Goal: Check status: Check status

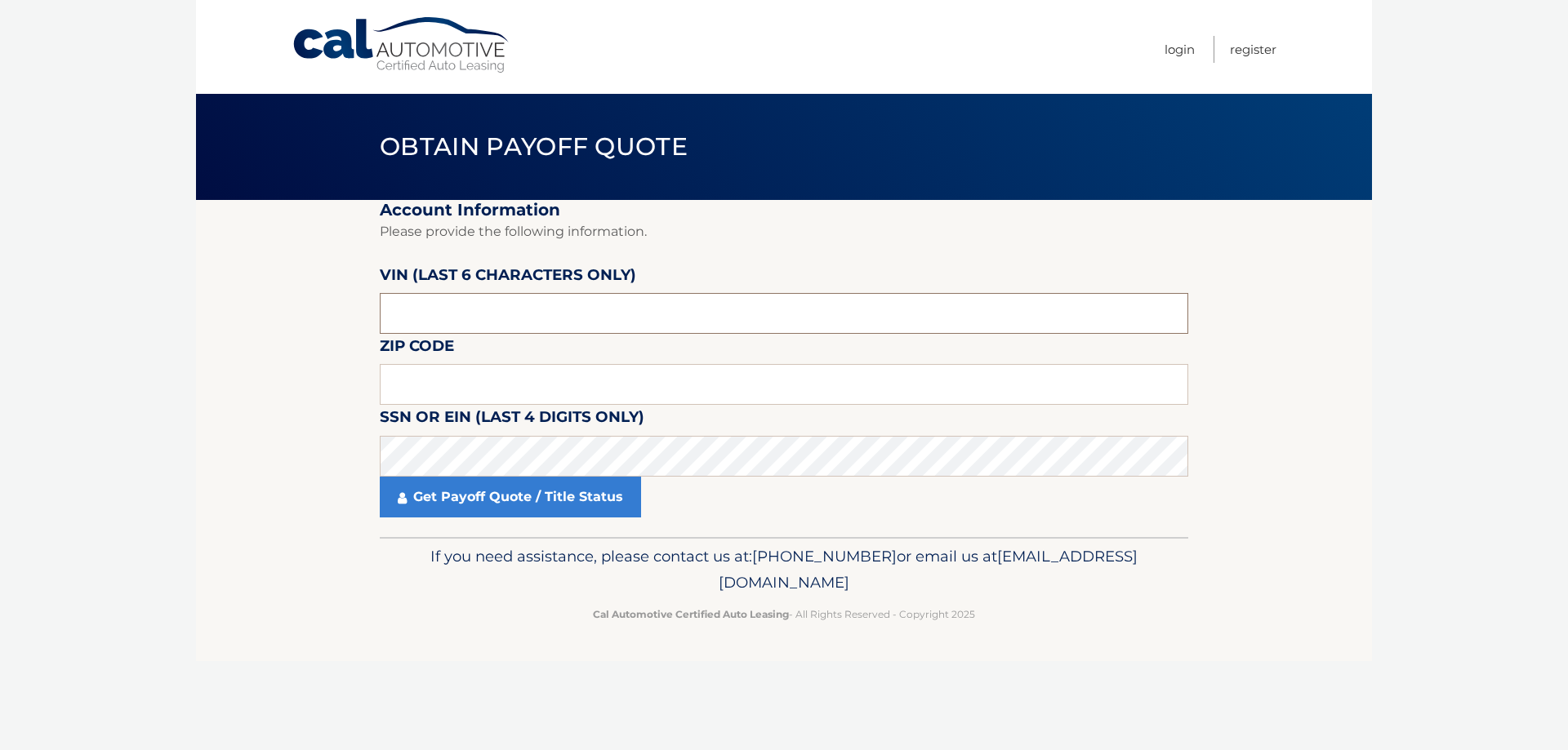
click at [447, 308] on input "text" at bounding box center [784, 313] width 808 height 41
click at [462, 312] on input "text" at bounding box center [784, 313] width 808 height 41
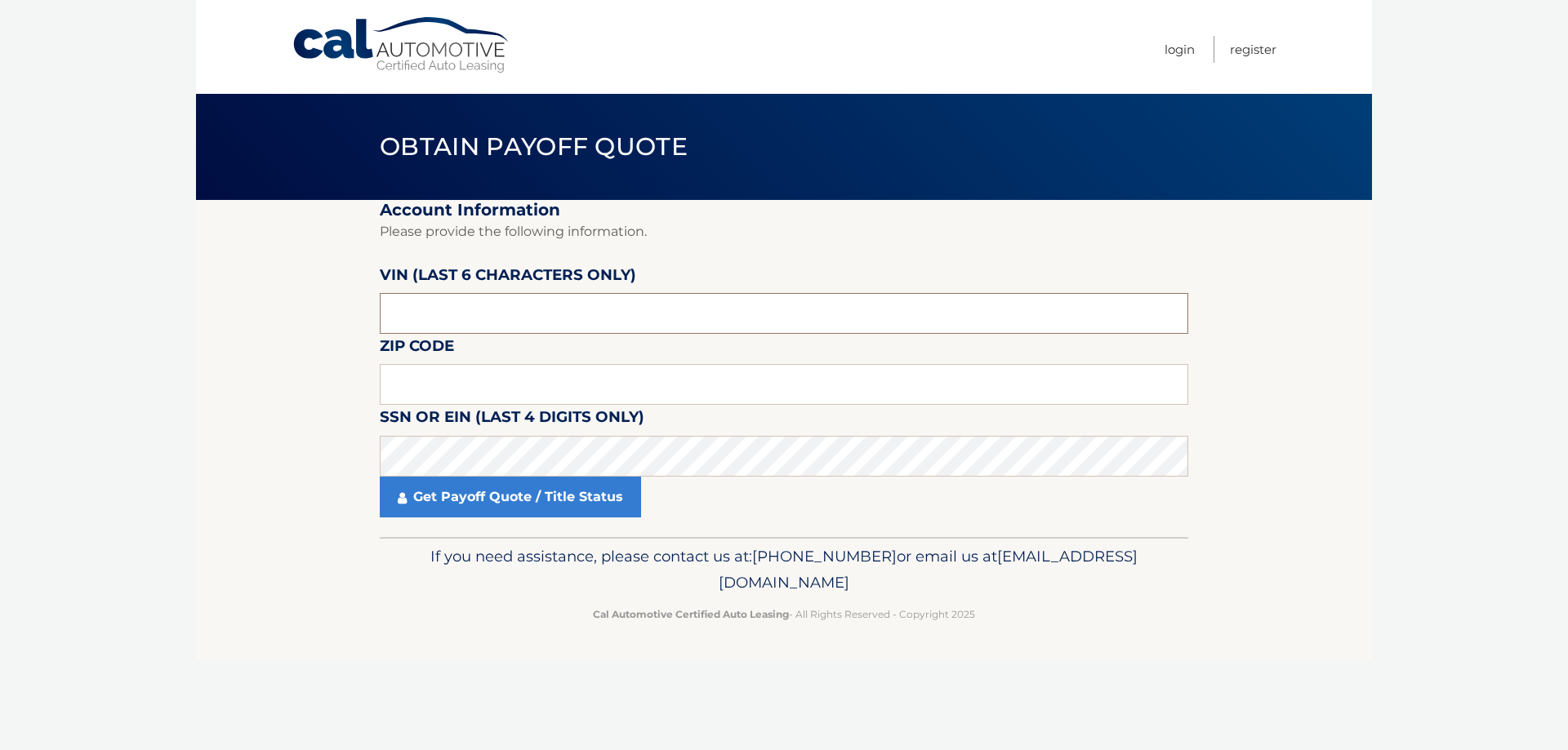
click at [462, 312] on input "text" at bounding box center [784, 313] width 808 height 41
click at [461, 313] on input "text" at bounding box center [784, 313] width 808 height 41
type input "062093"
click at [468, 379] on input "text" at bounding box center [784, 385] width 808 height 41
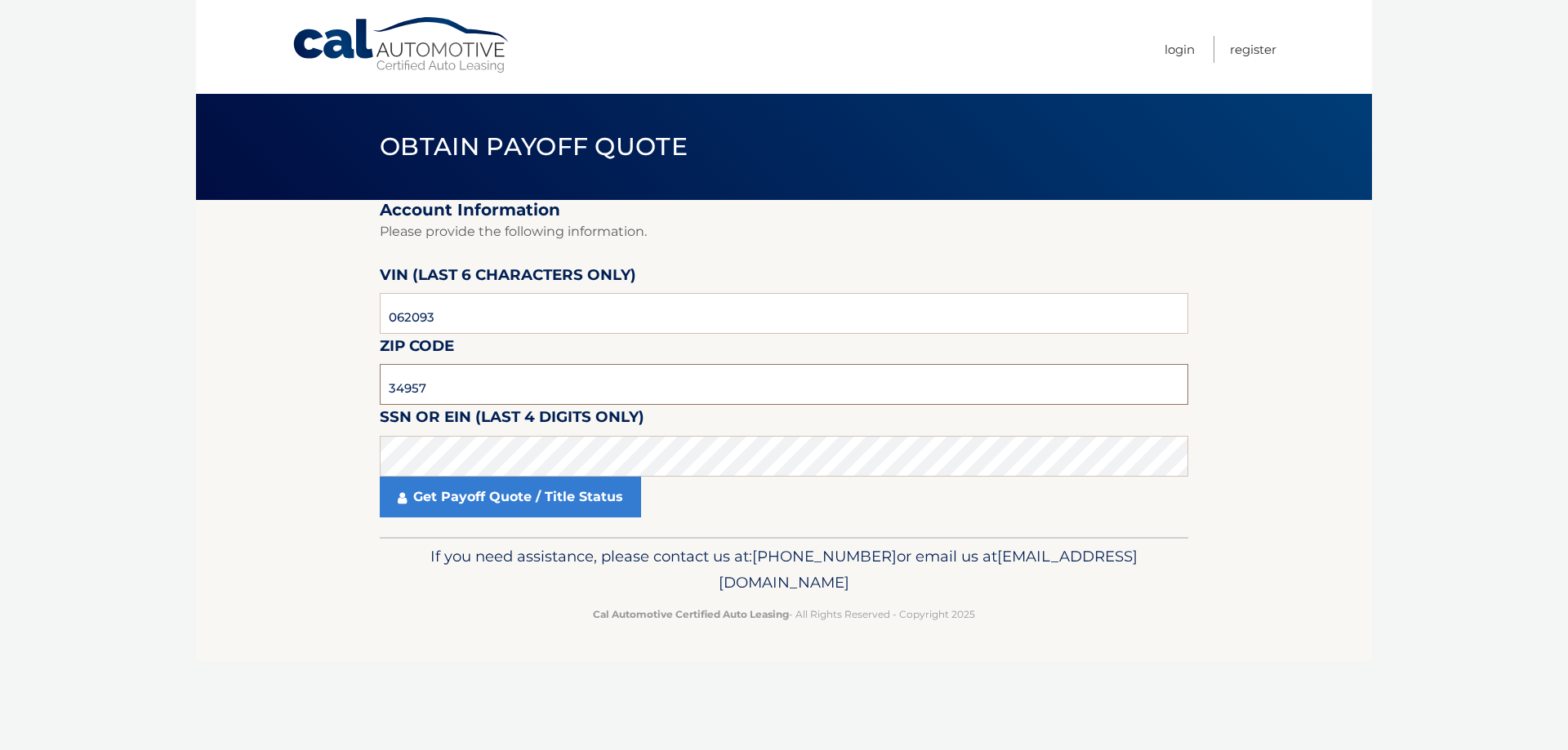
type input "34957"
click at [464, 500] on link "Get Payoff Quote / Title Status" at bounding box center [510, 497] width 261 height 41
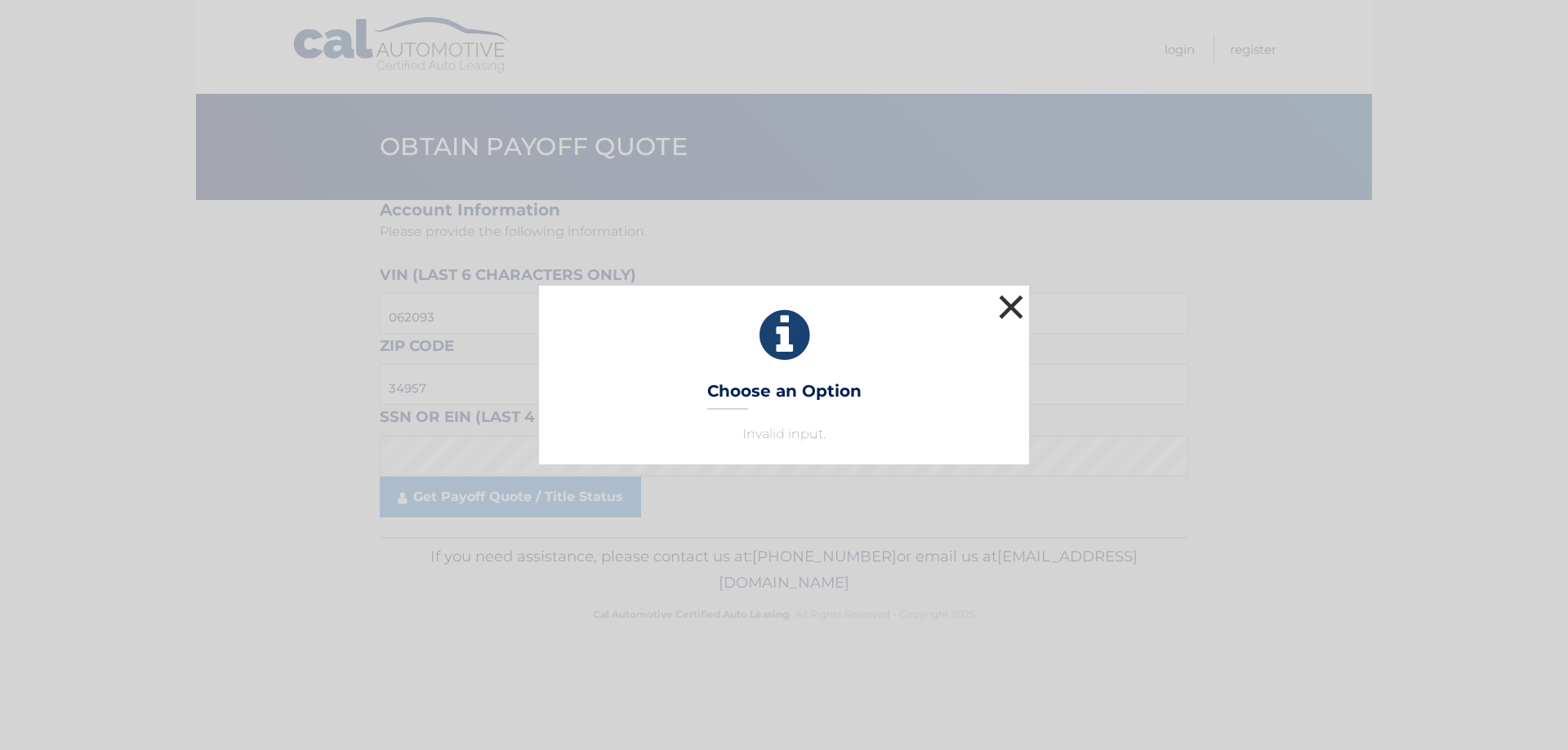
click at [1013, 307] on button "×" at bounding box center [1011, 306] width 32 height 32
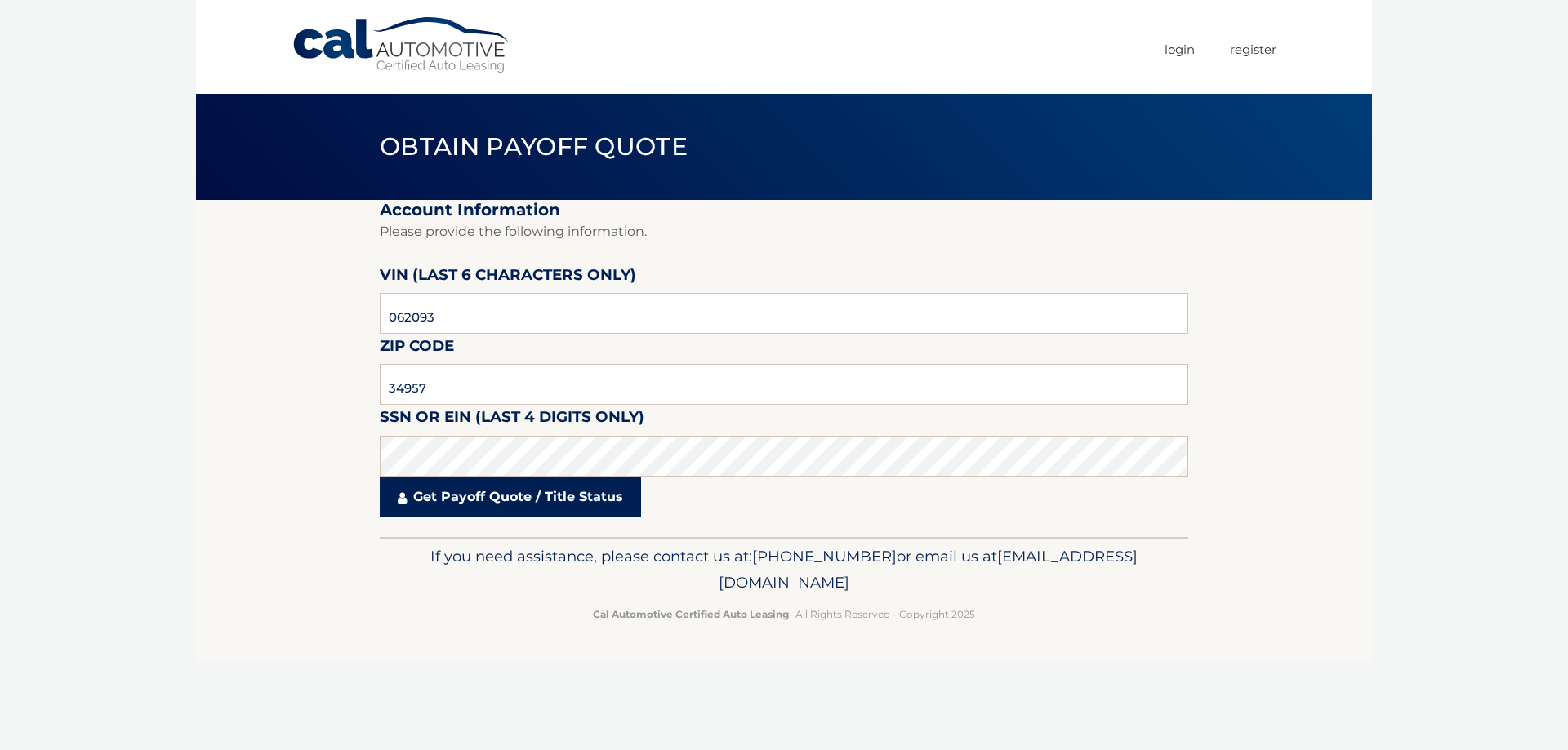
click at [524, 503] on link "Get Payoff Quote / Title Status" at bounding box center [510, 497] width 261 height 41
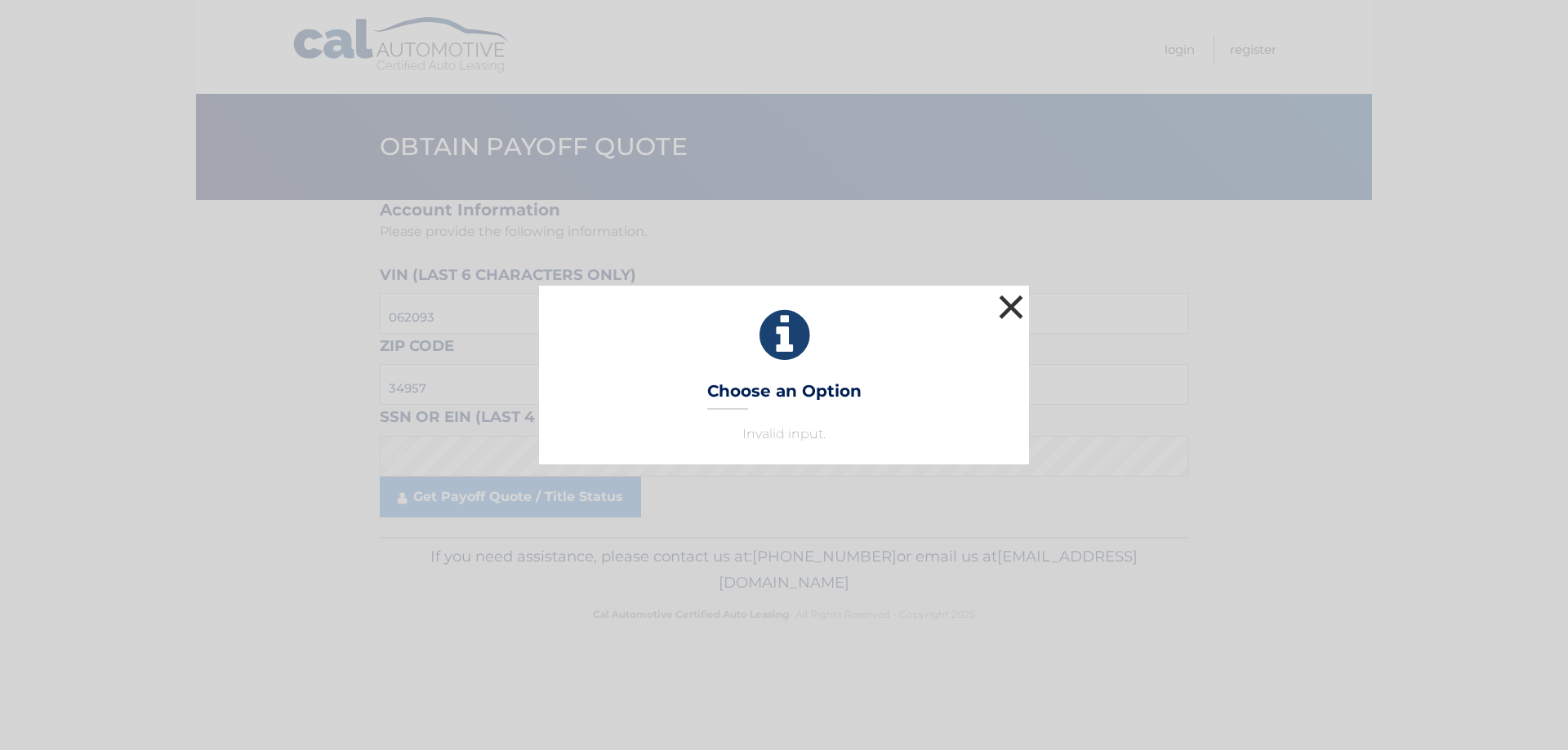
click at [1009, 308] on button "×" at bounding box center [1011, 306] width 32 height 32
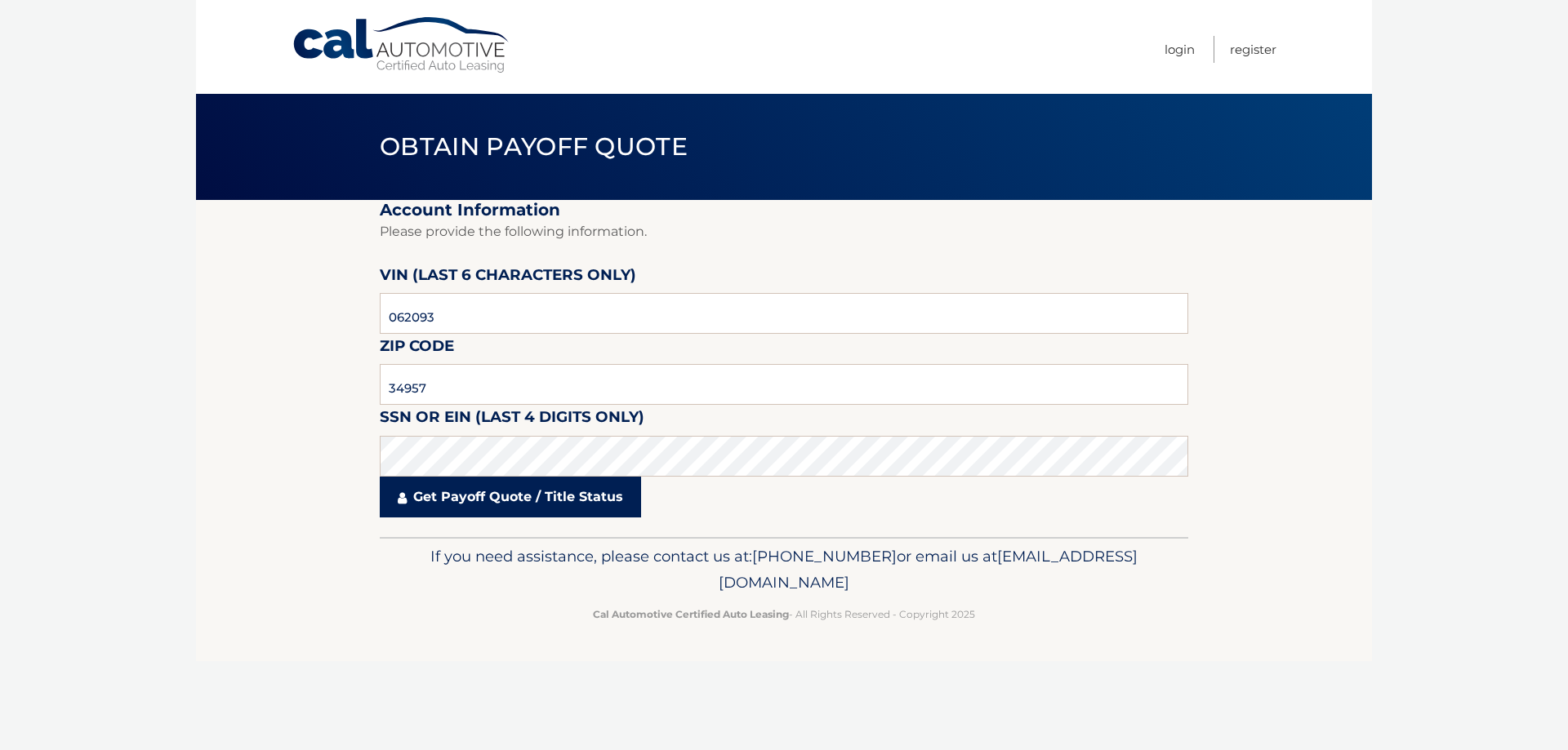
click at [564, 492] on link "Get Payoff Quote / Title Status" at bounding box center [510, 497] width 261 height 41
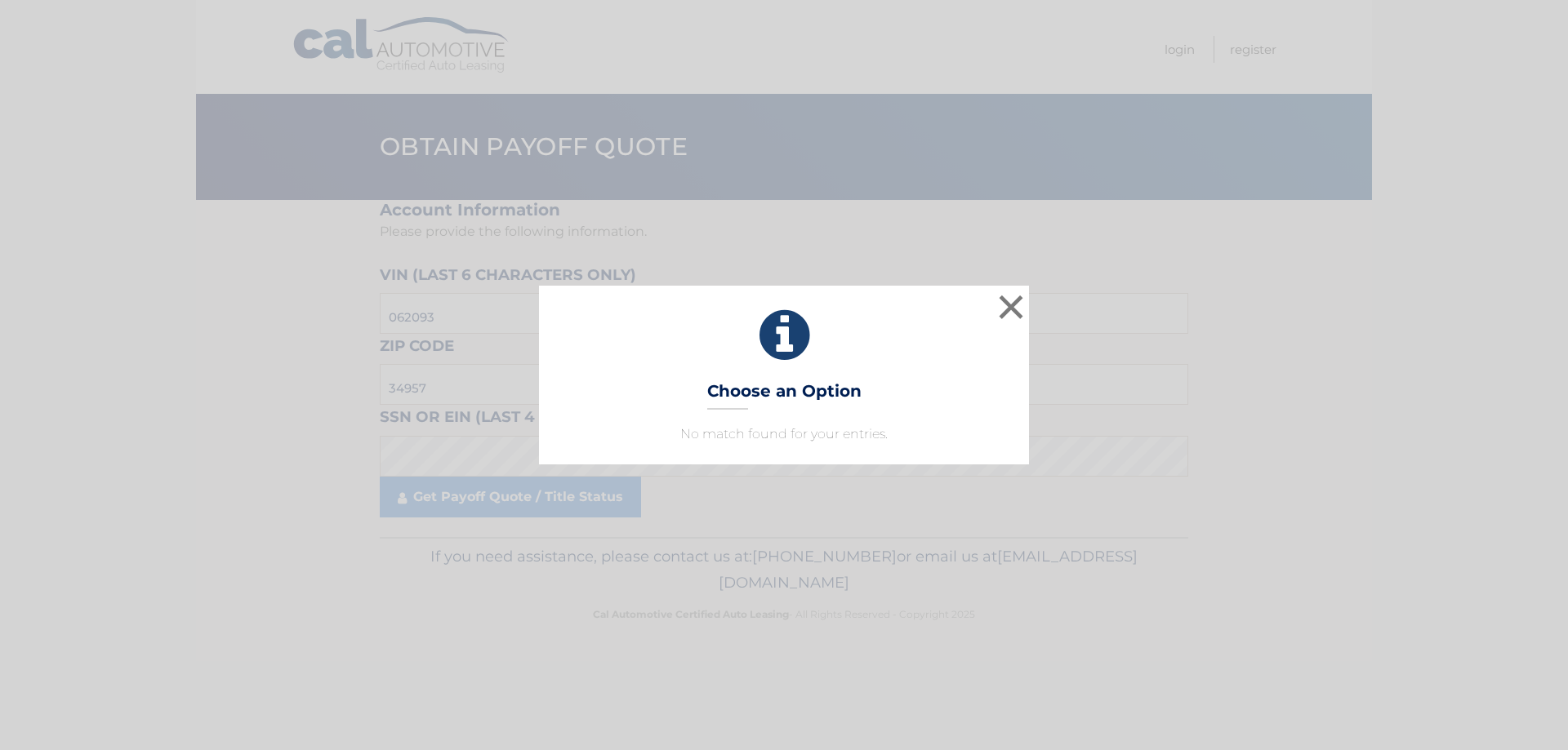
click at [761, 393] on h3 "Choose an Option" at bounding box center [784, 396] width 154 height 29
click at [744, 427] on p "No match found for your entries." at bounding box center [784, 434] width 449 height 20
click at [1019, 307] on button "×" at bounding box center [1011, 306] width 32 height 32
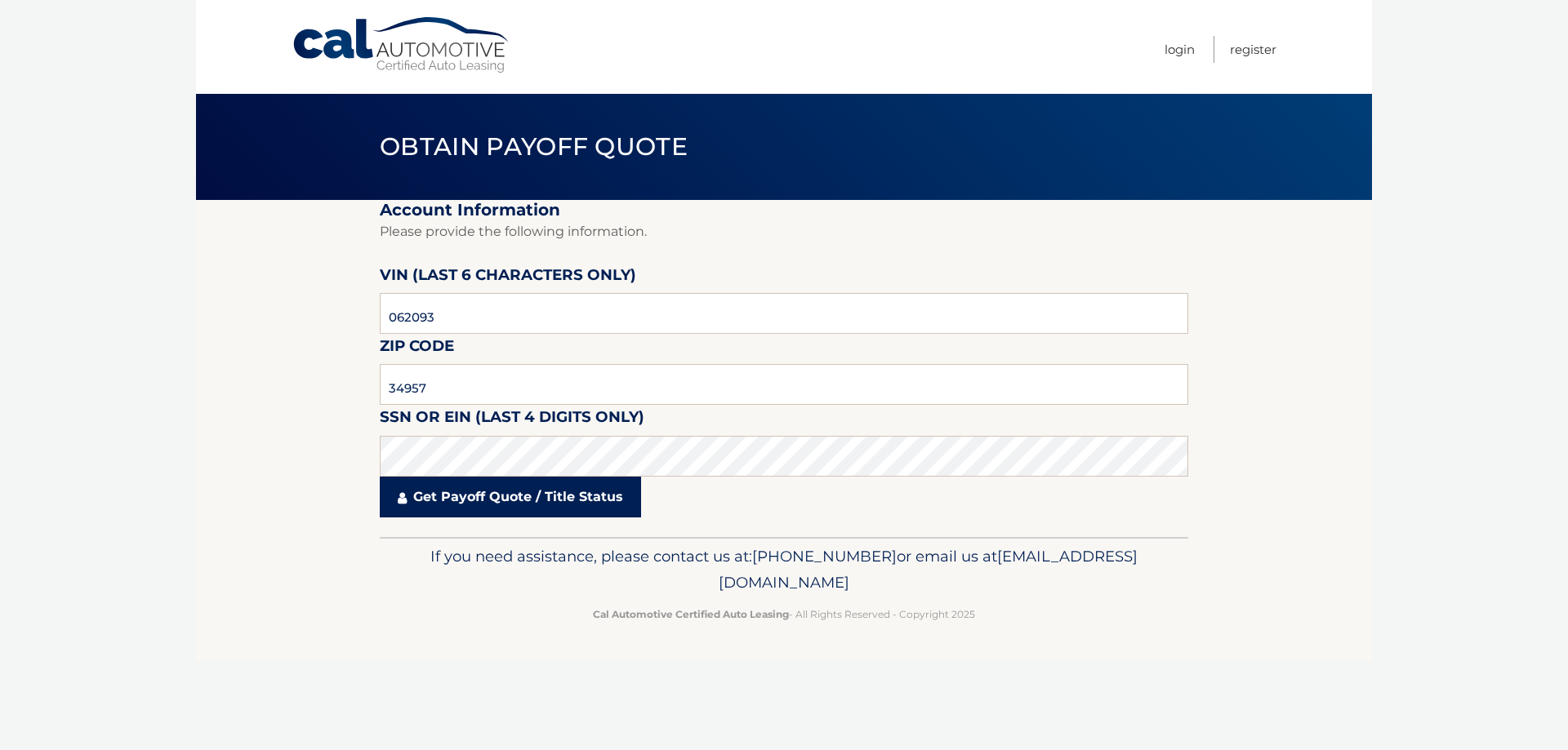
click at [529, 498] on link "Get Payoff Quote / Title Status" at bounding box center [510, 497] width 261 height 41
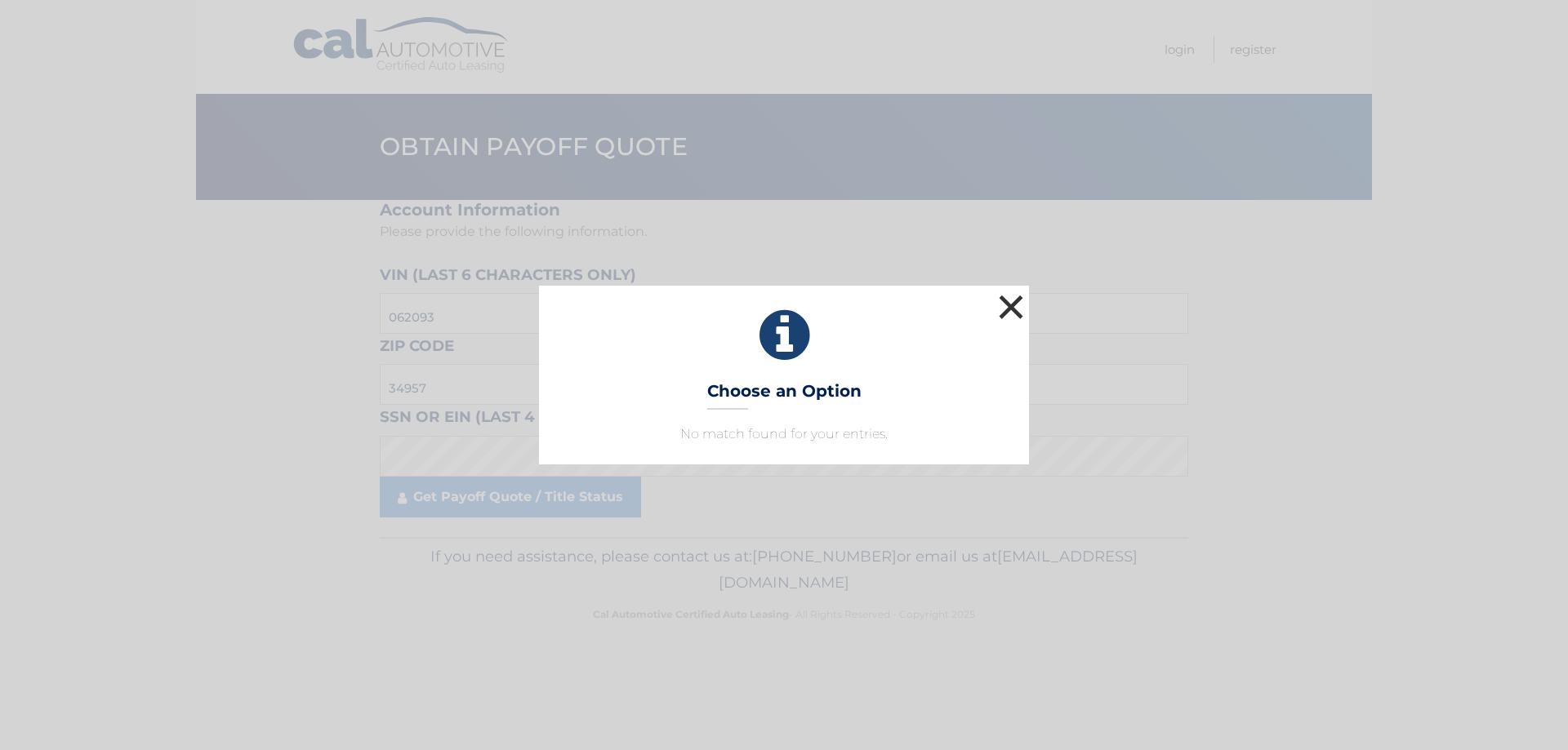
click at [1010, 302] on button "×" at bounding box center [1011, 306] width 32 height 32
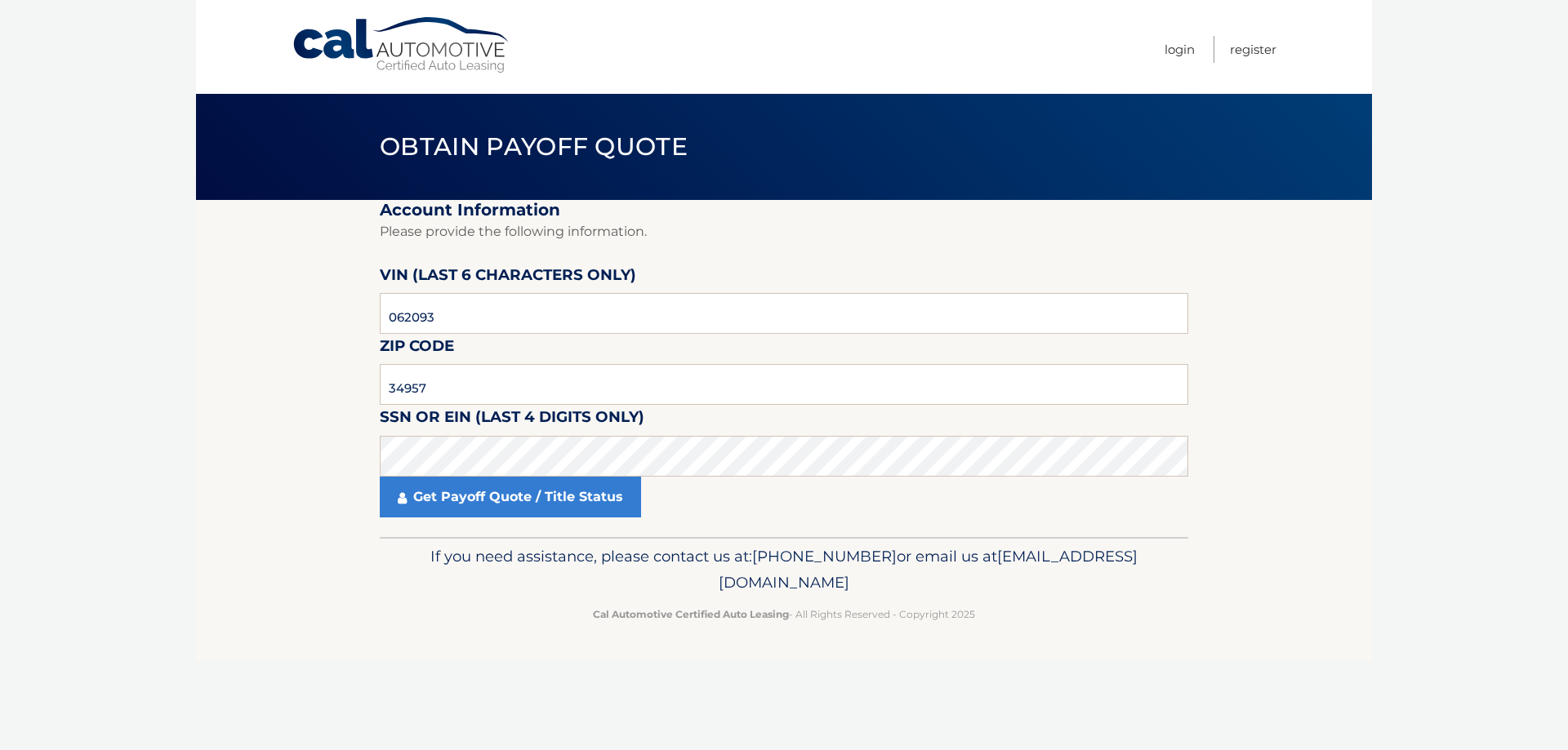
click at [118, 399] on body "Cal Automotive Menu Login Register Obtain Payoff Quote" at bounding box center [784, 375] width 1568 height 750
click at [108, 342] on body "Cal Automotive Menu Login Register Obtain Payoff Quote" at bounding box center [784, 375] width 1568 height 750
click at [480, 503] on link "Get Payoff Quote / Title Status" at bounding box center [510, 497] width 261 height 41
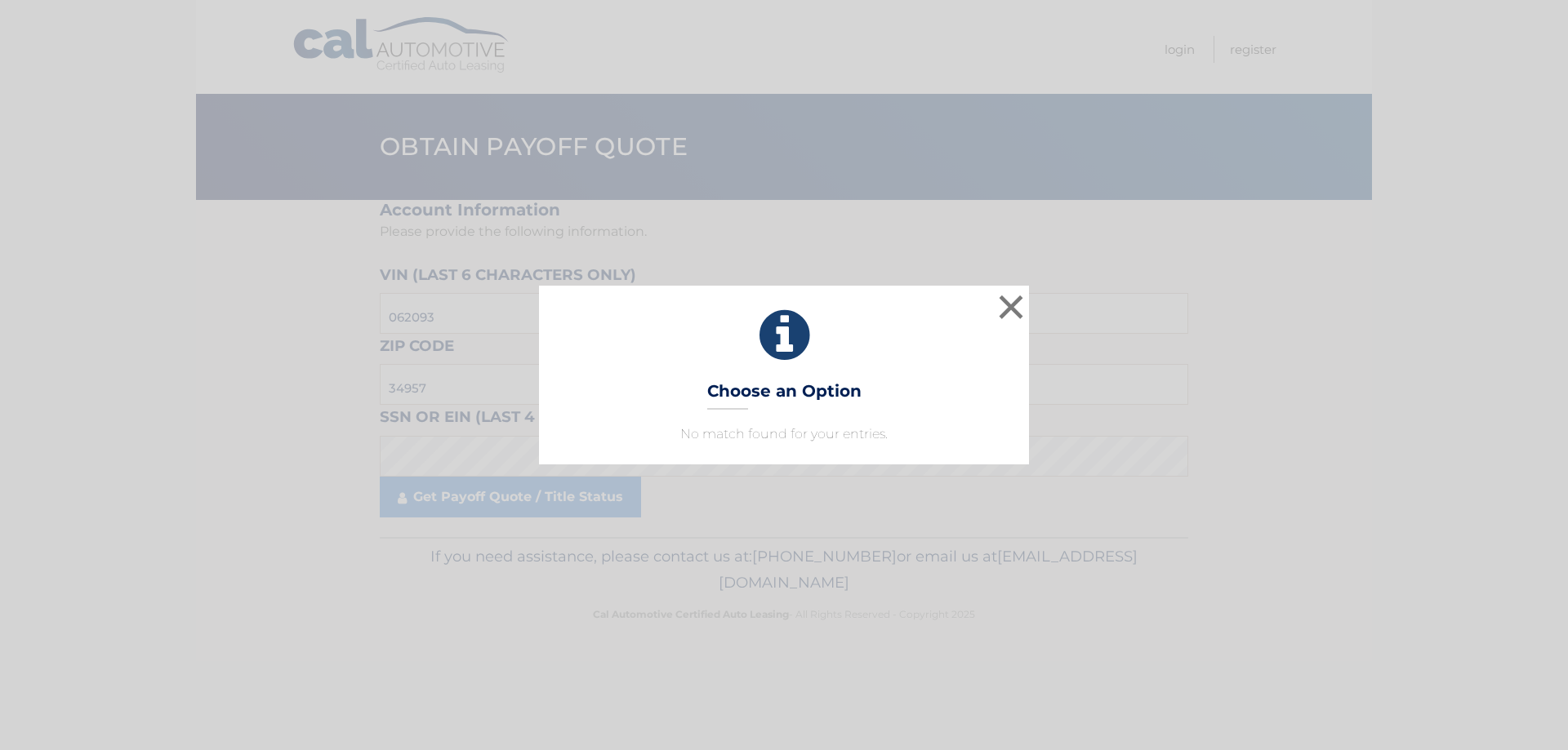
click at [584, 517] on div "× Choose an Option No match found for your entries. This is what you see on sec…" at bounding box center [784, 375] width 1568 height 750
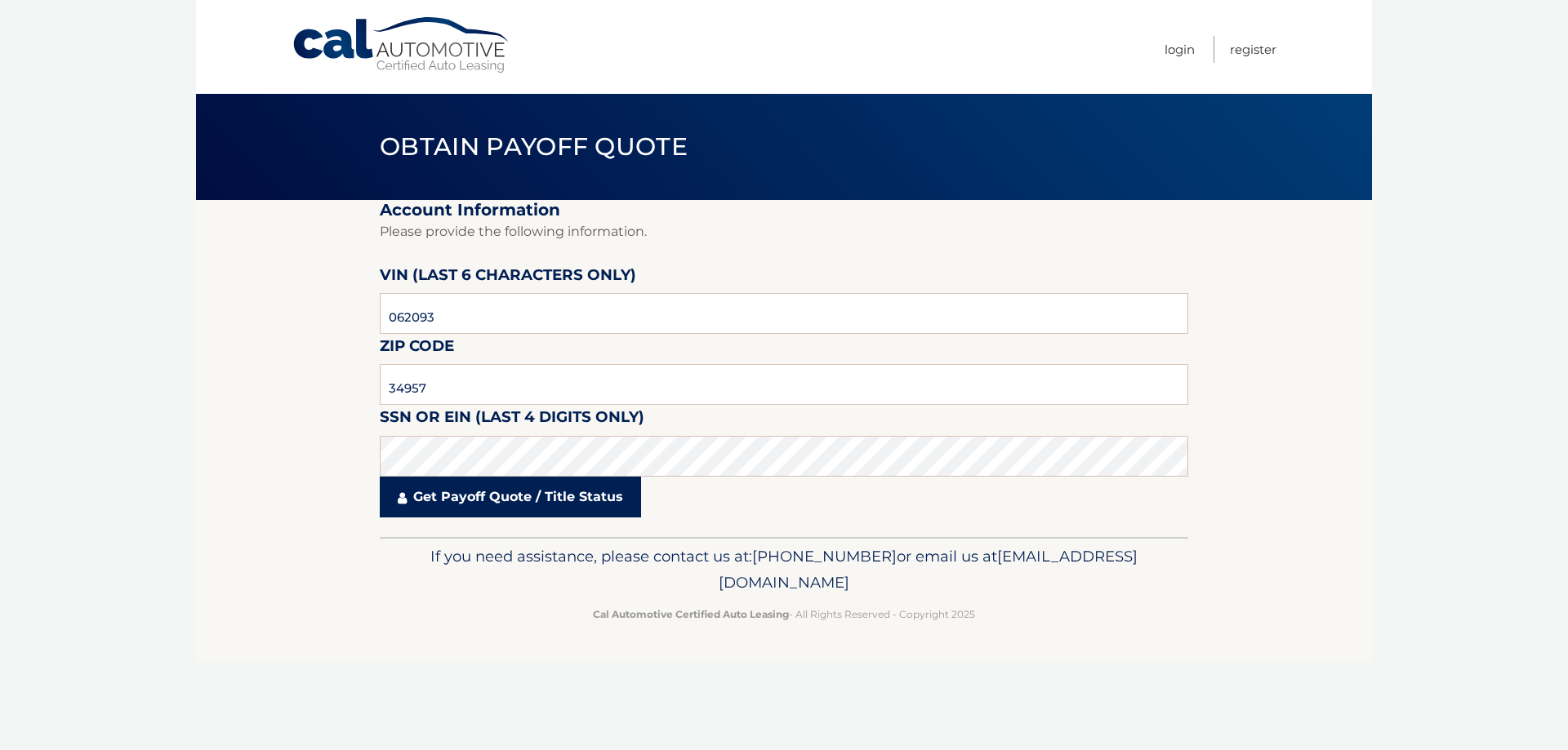
click at [594, 497] on link "Get Payoff Quote / Title Status" at bounding box center [510, 497] width 261 height 41
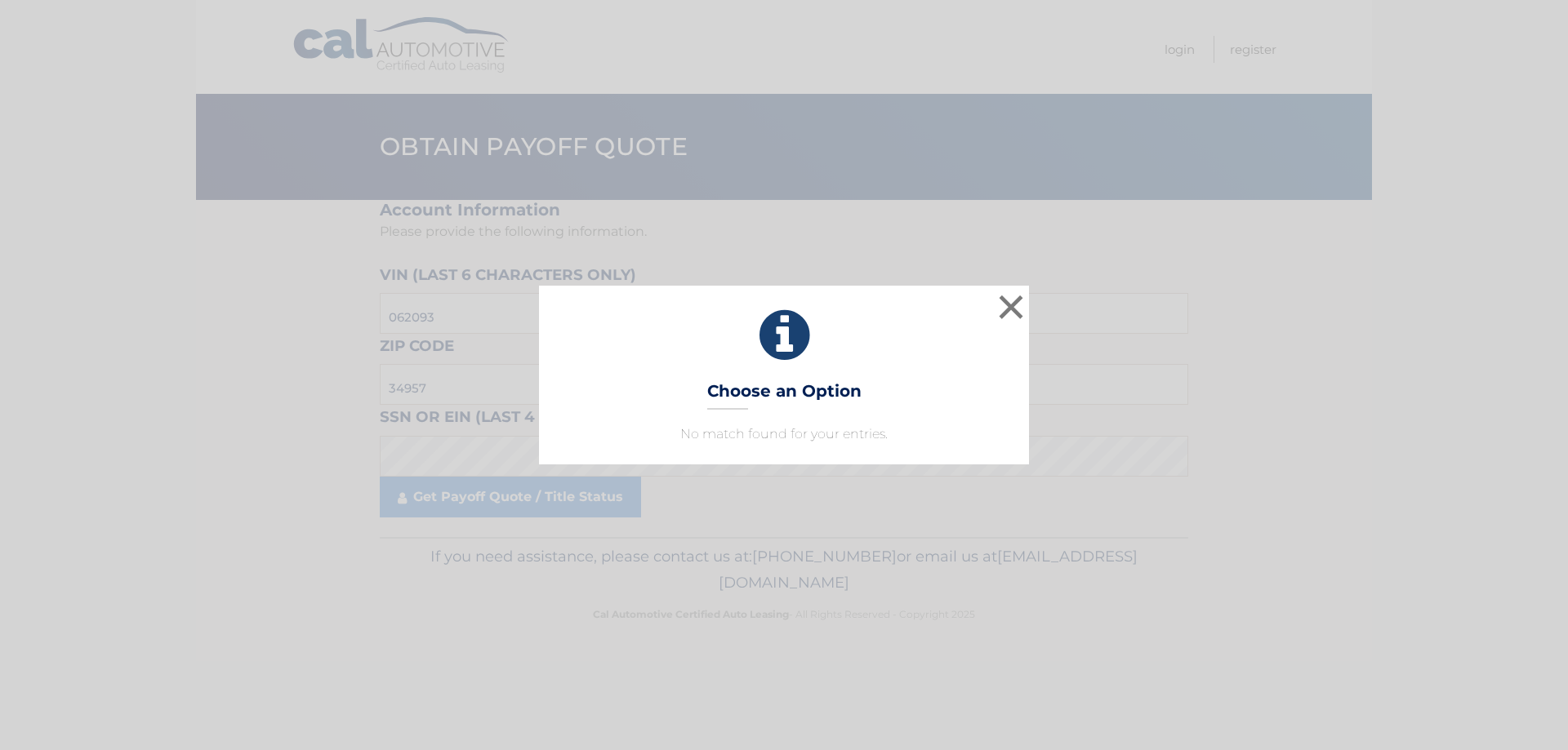
click at [802, 390] on h3 "Choose an Option" at bounding box center [784, 396] width 154 height 29
click at [802, 395] on h3 "Choose an Option" at bounding box center [784, 396] width 154 height 29
click at [793, 424] on p "No match found for your entries." at bounding box center [784, 434] width 449 height 20
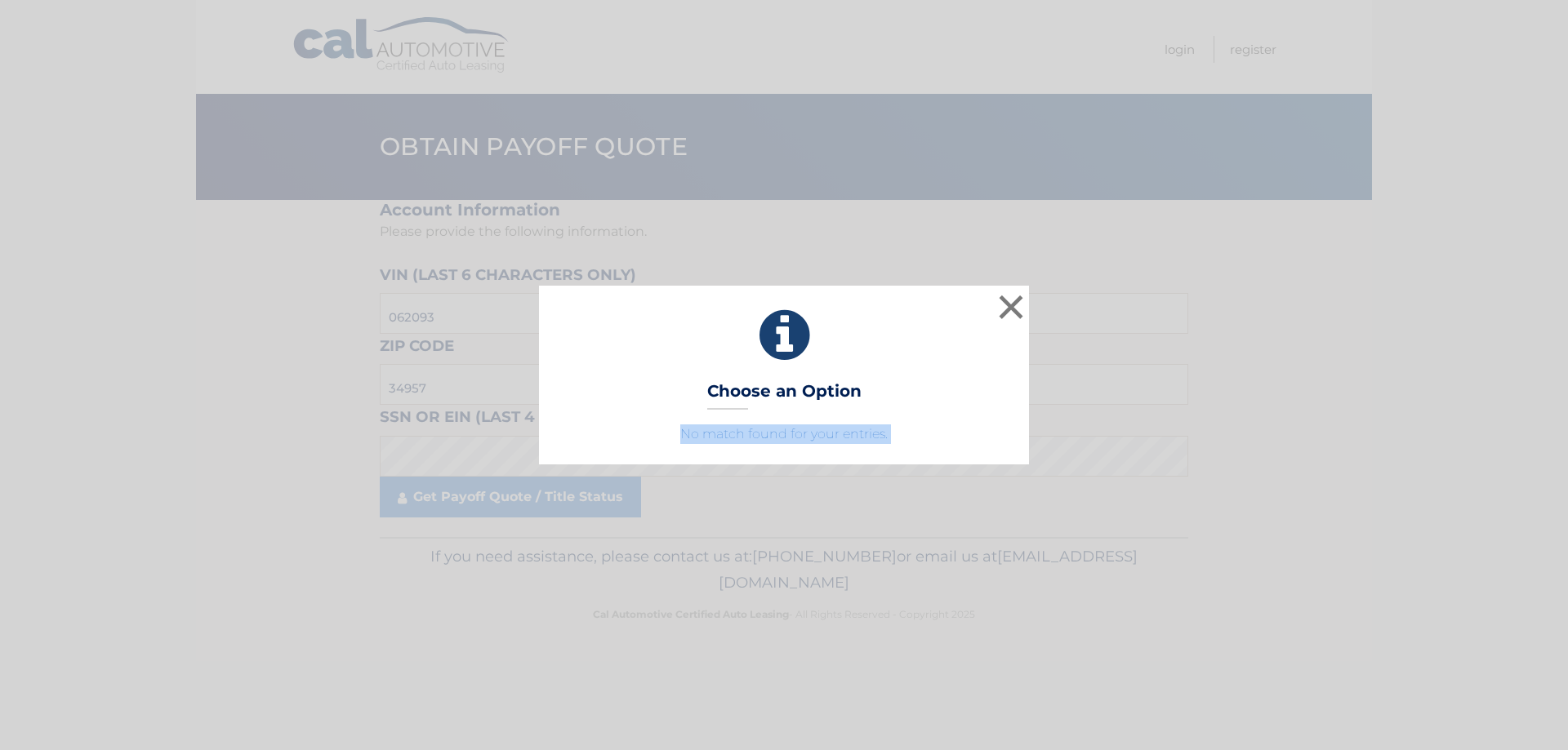
click at [793, 424] on p "No match found for your entries." at bounding box center [784, 434] width 449 height 20
click at [1011, 299] on button "×" at bounding box center [1011, 306] width 32 height 32
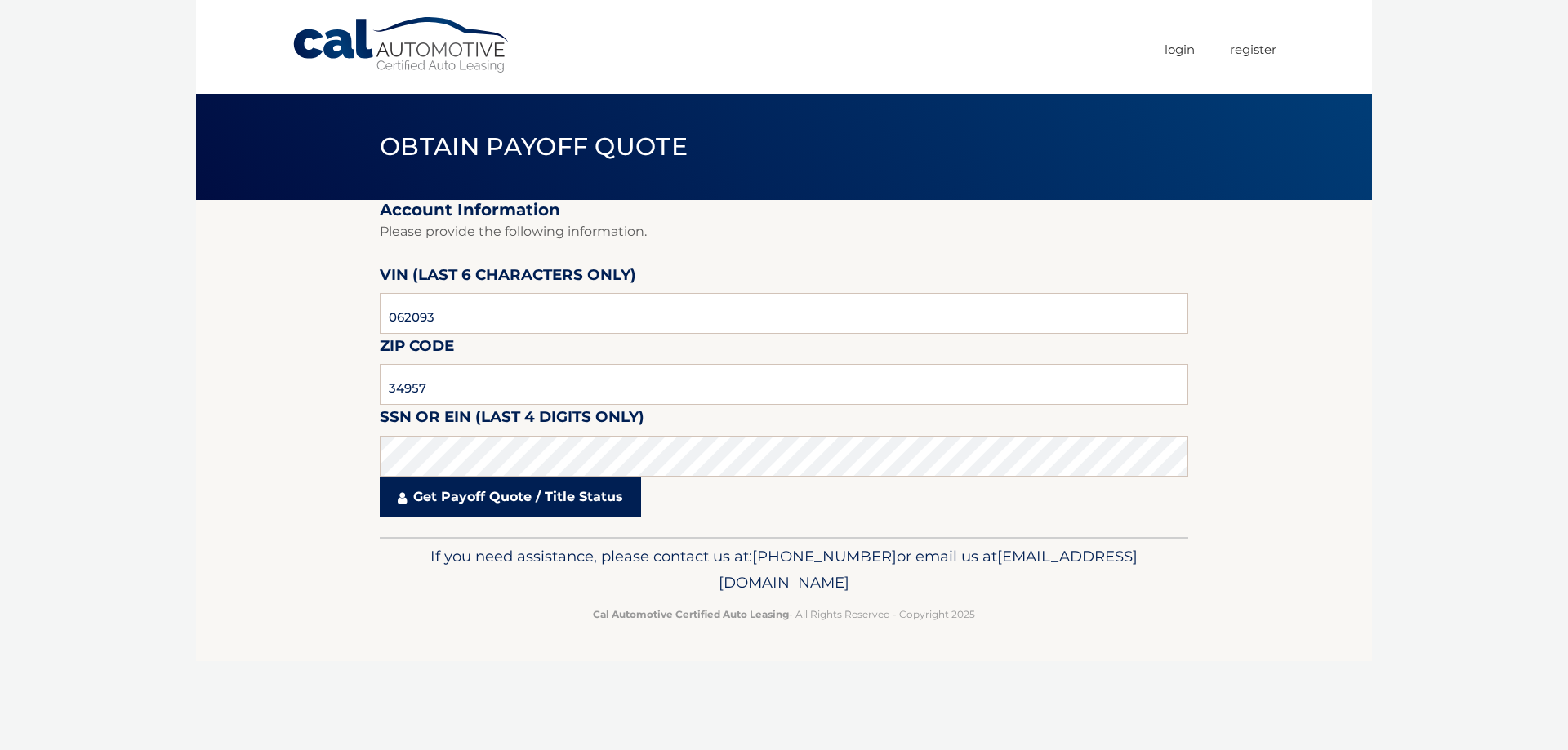
click at [492, 503] on link "Get Payoff Quote / Title Status" at bounding box center [510, 497] width 261 height 41
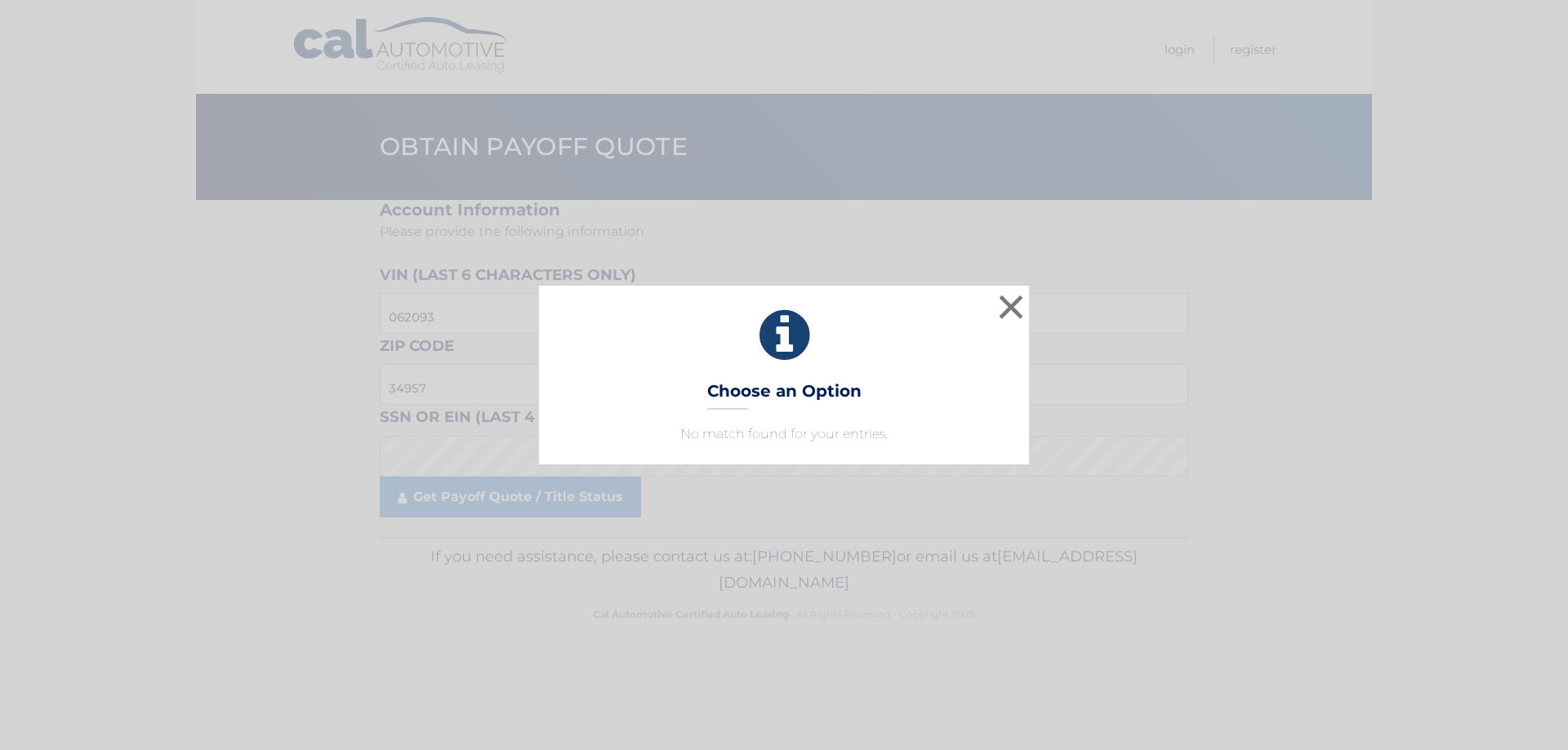
click at [759, 436] on p "No match found for your entries." at bounding box center [784, 434] width 449 height 20
click at [520, 497] on div "× Choose an Option No match found for your entries. This is what you see on sec…" at bounding box center [784, 375] width 1568 height 750
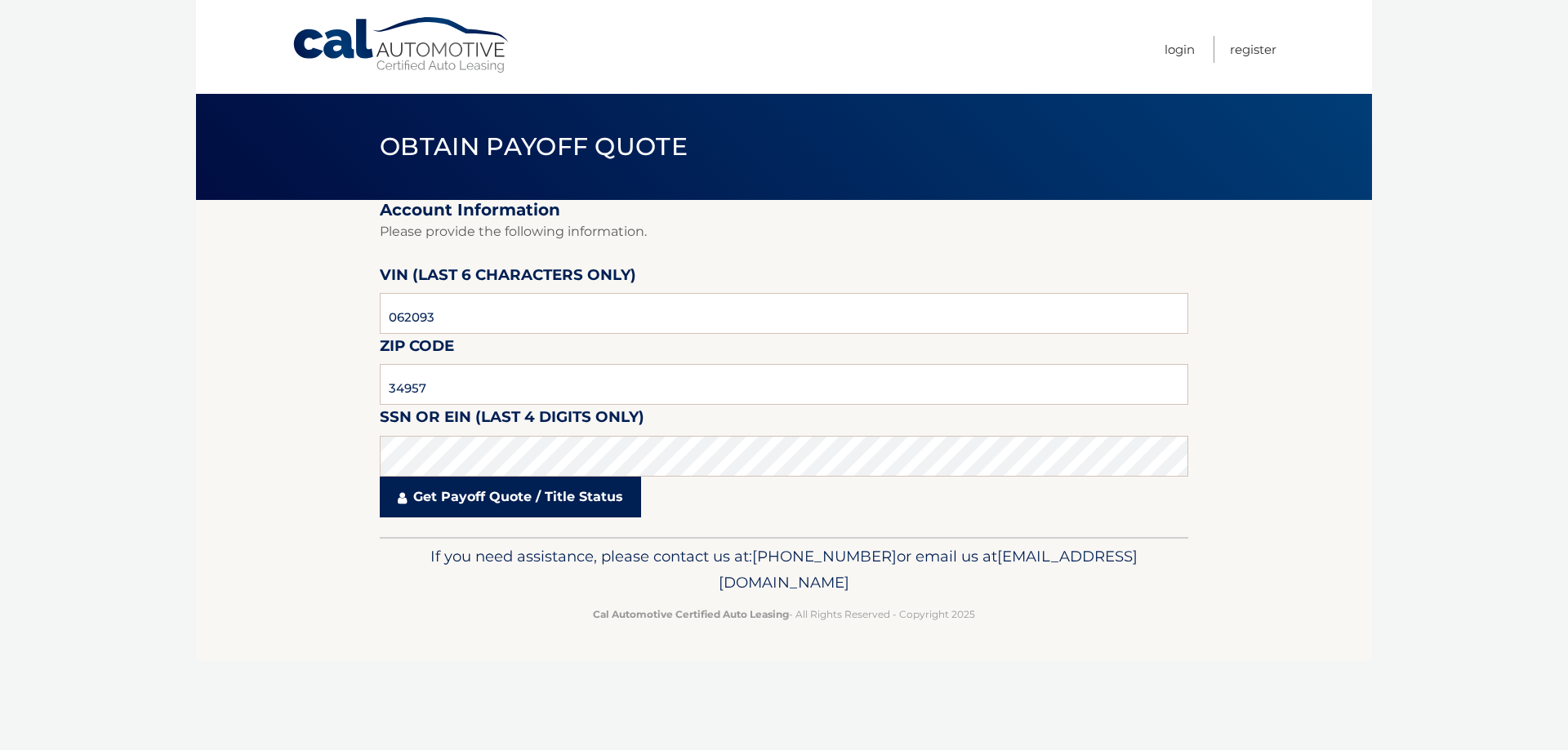
click at [486, 497] on link "Get Payoff Quote / Title Status" at bounding box center [510, 497] width 261 height 41
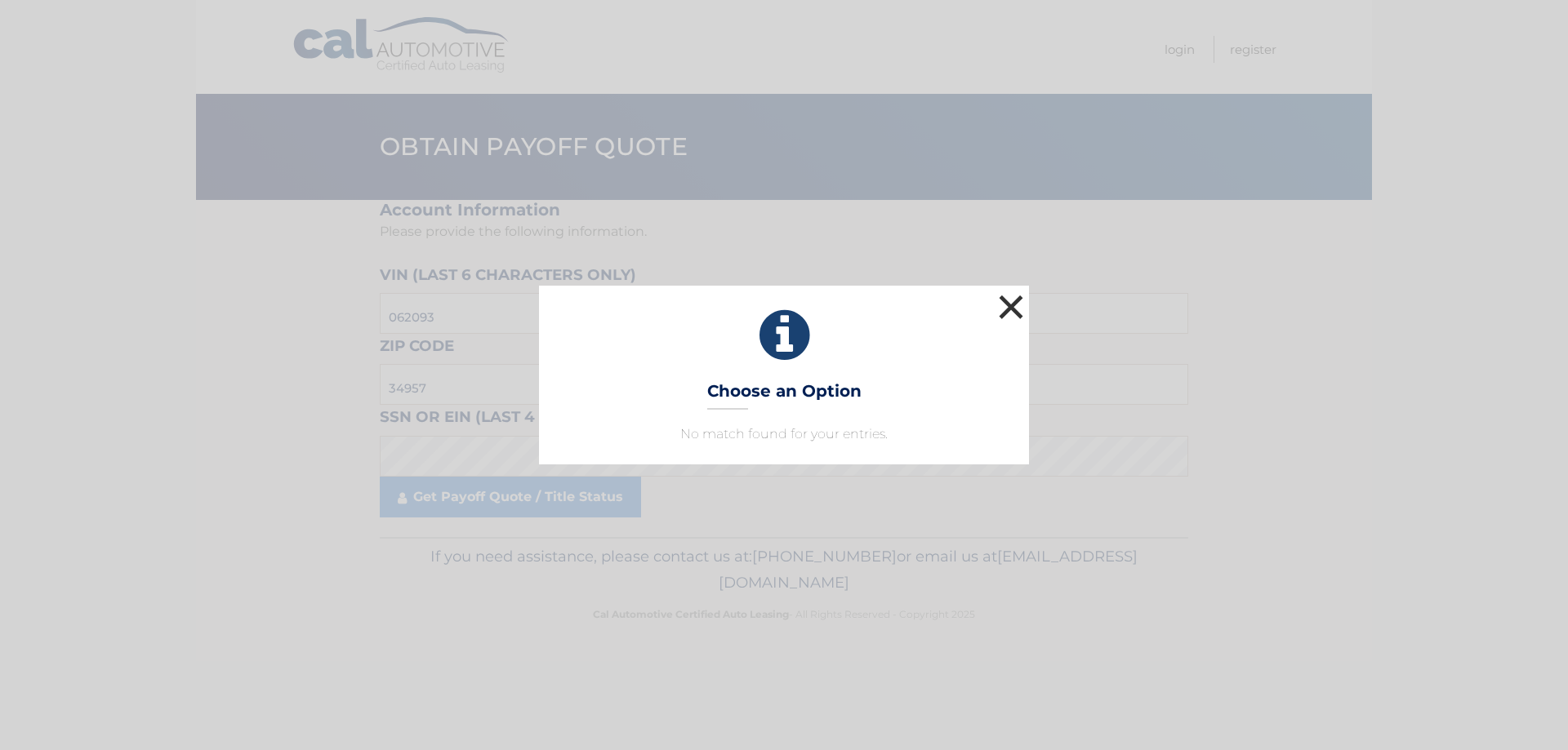
click at [1022, 310] on button "×" at bounding box center [1011, 306] width 32 height 32
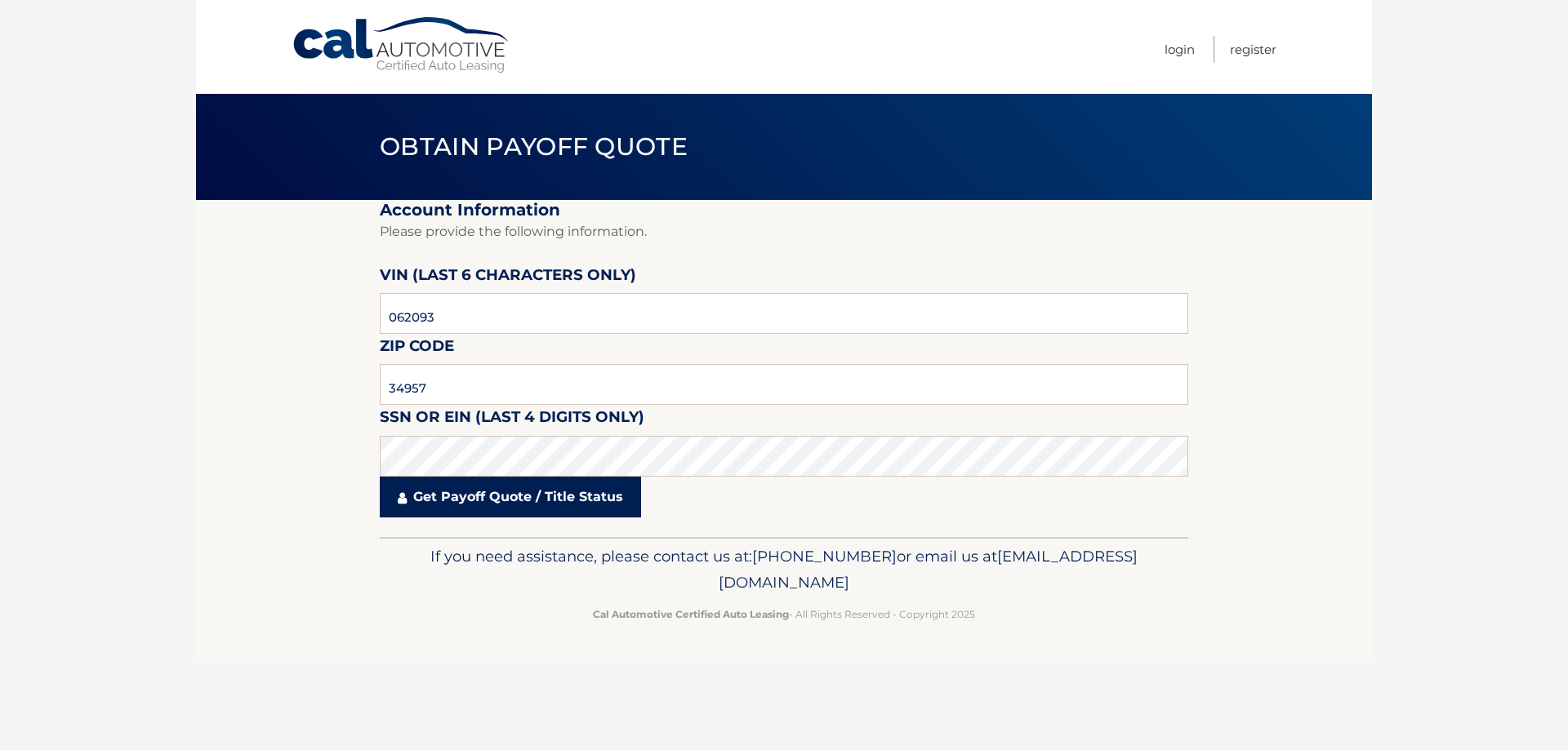
click at [520, 494] on link "Get Payoff Quote / Title Status" at bounding box center [510, 497] width 261 height 41
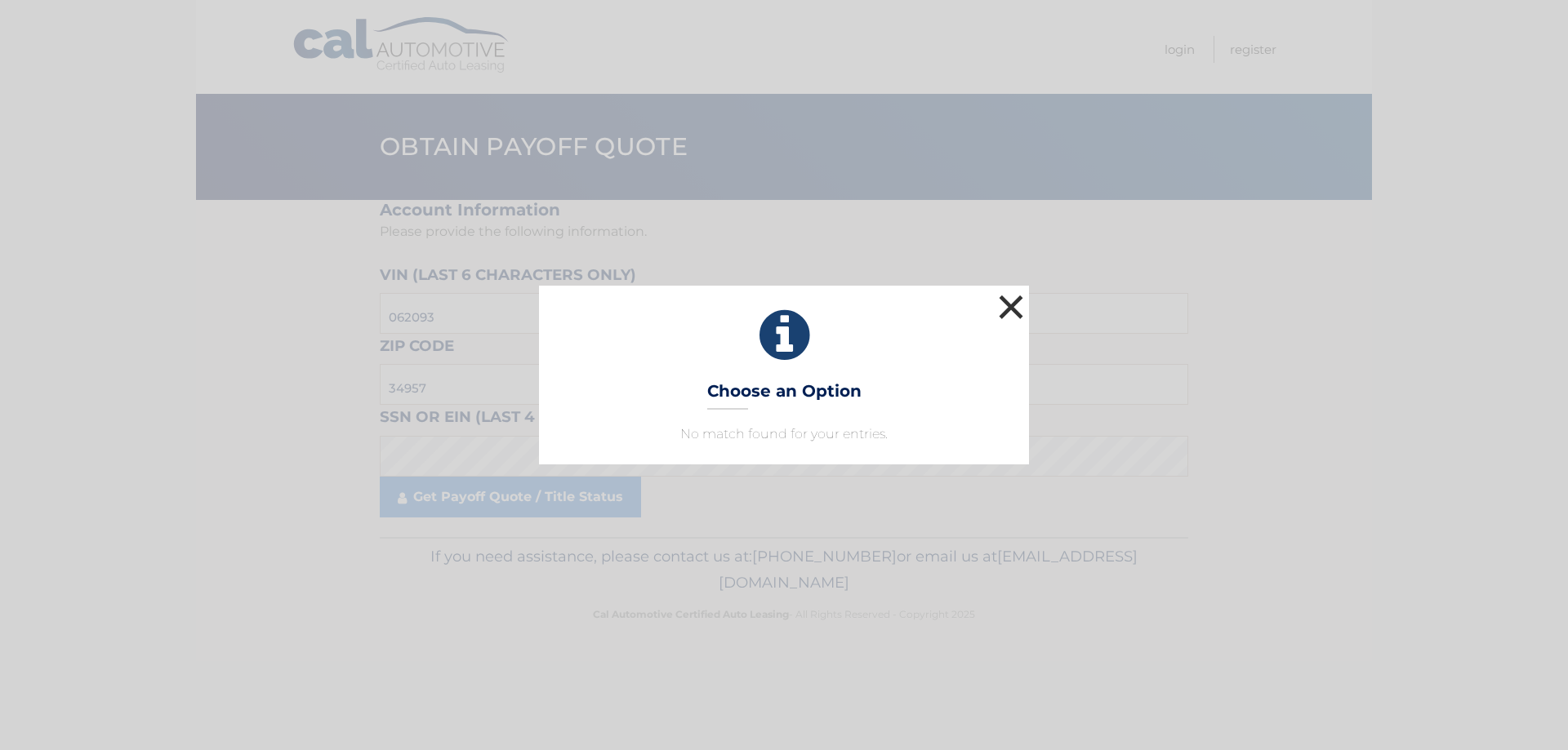
click at [1007, 306] on button "×" at bounding box center [1011, 306] width 32 height 32
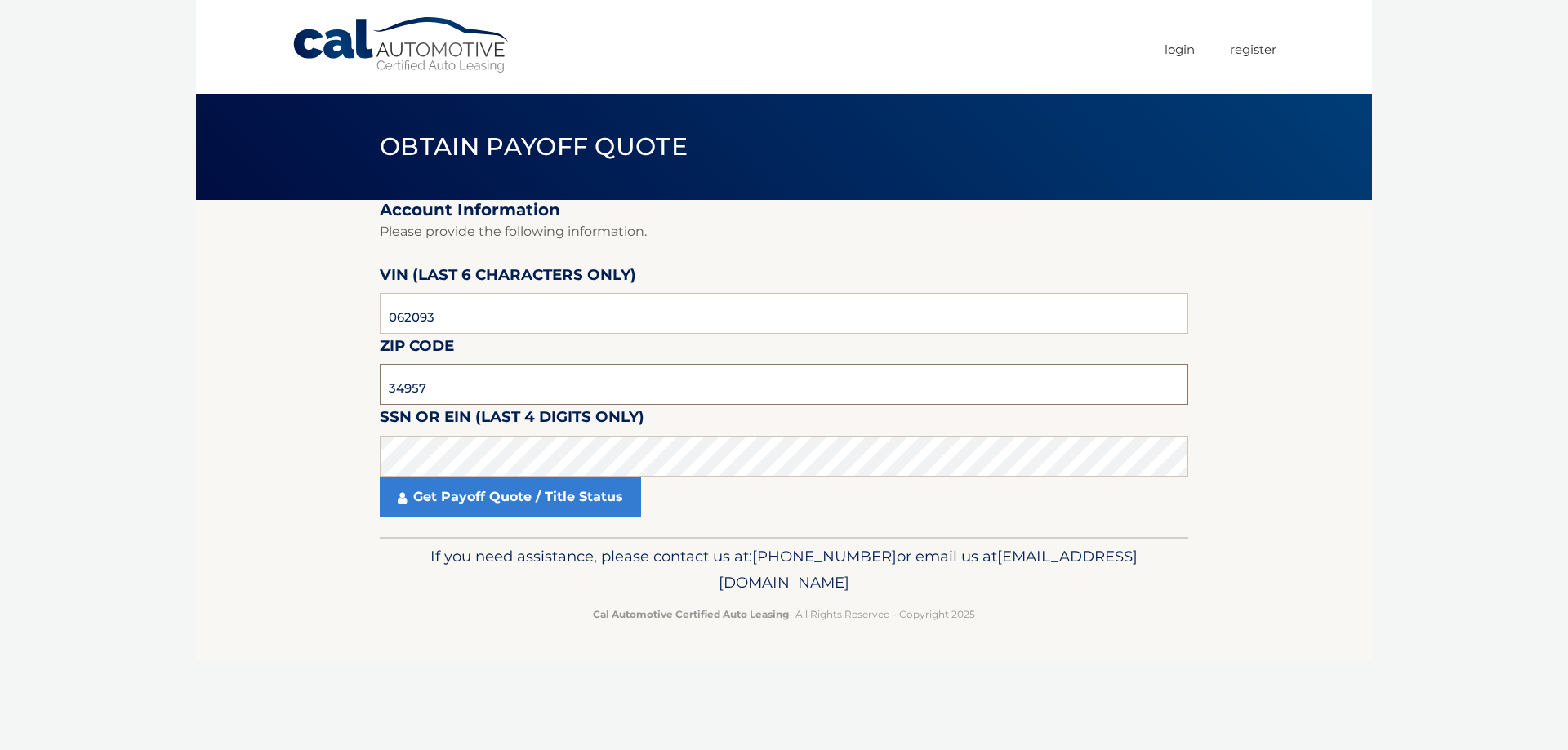
click at [468, 389] on input "34957" at bounding box center [784, 385] width 808 height 41
